Goal: Information Seeking & Learning: Learn about a topic

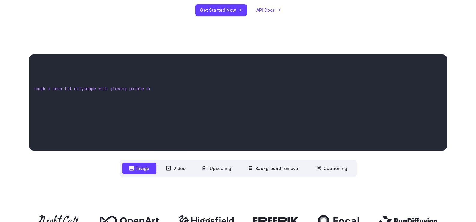
scroll to position [0, 163]
click at [301, 121] on video at bounding box center [300, 102] width 293 height 96
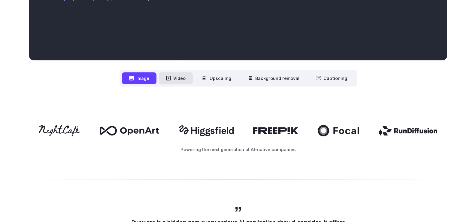
click at [180, 75] on button "Video" at bounding box center [176, 78] width 34 height 12
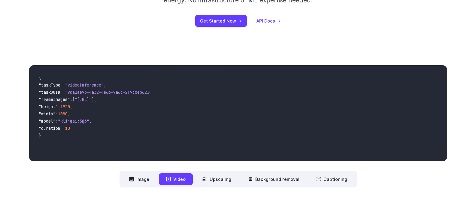
scroll to position [180, 0]
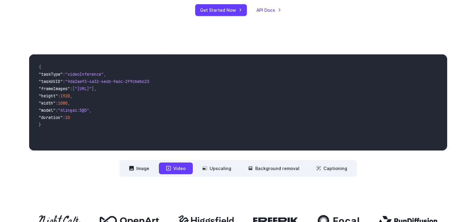
drag, startPoint x: 90, startPoint y: 114, endPoint x: 61, endPoint y: 89, distance: 38.1
click at [64, 92] on code "{ "taskType" : "videoInference" , "taskUUID" : "9da2ae93-4a32-4e6b-9a6c-2f9cbeb…" at bounding box center [92, 102] width 116 height 87
click at [61, 89] on span ""frameImages"" at bounding box center [54, 88] width 31 height 5
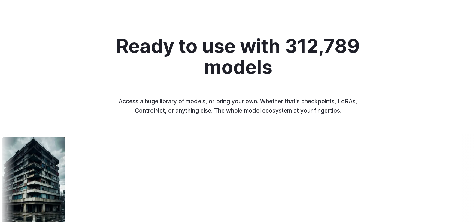
scroll to position [601, 0]
